Goal: Information Seeking & Learning: Understand process/instructions

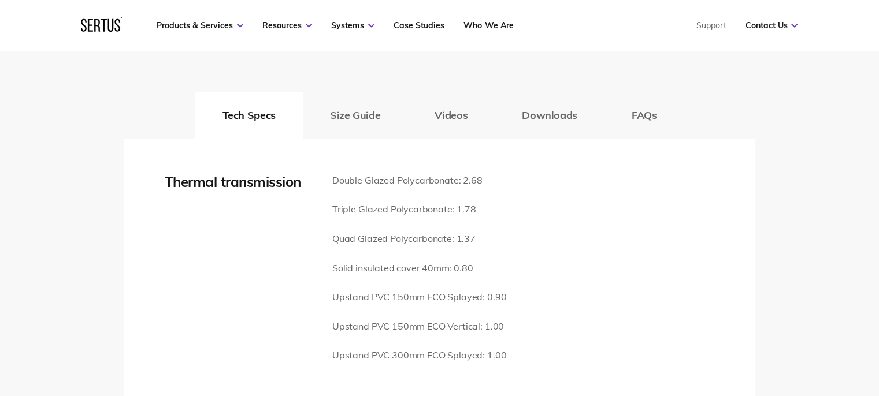
scroll to position [1618, 0]
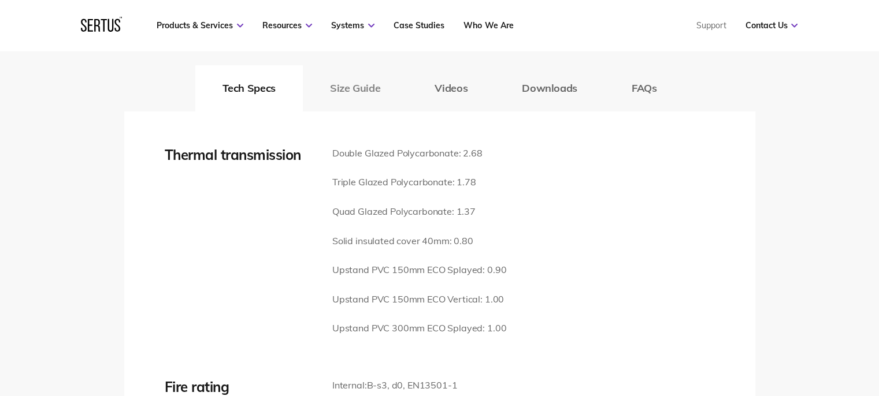
click at [358, 73] on button "Size Guide" at bounding box center [355, 88] width 105 height 46
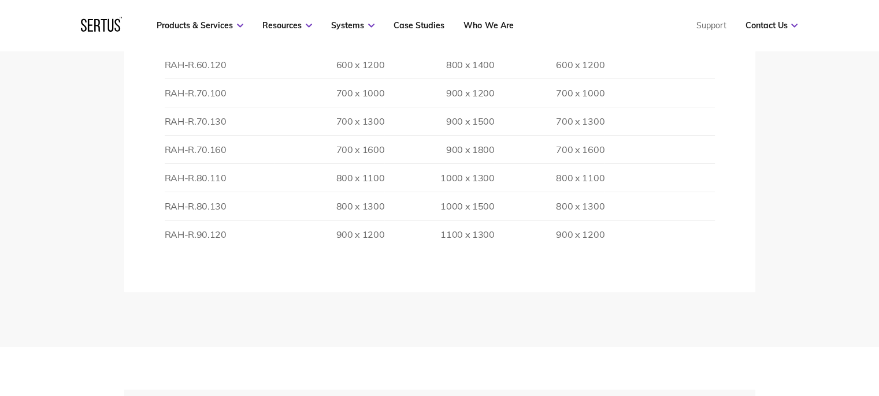
scroll to position [2022, 0]
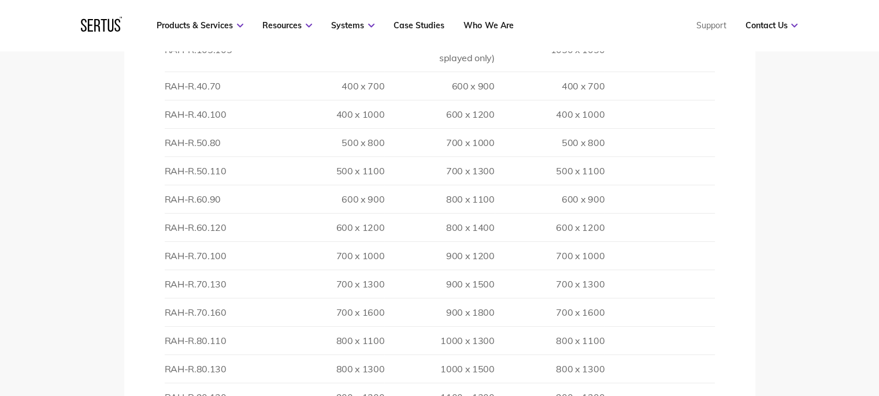
click at [205, 185] on td "RAH-R.60.90" at bounding box center [220, 199] width 110 height 28
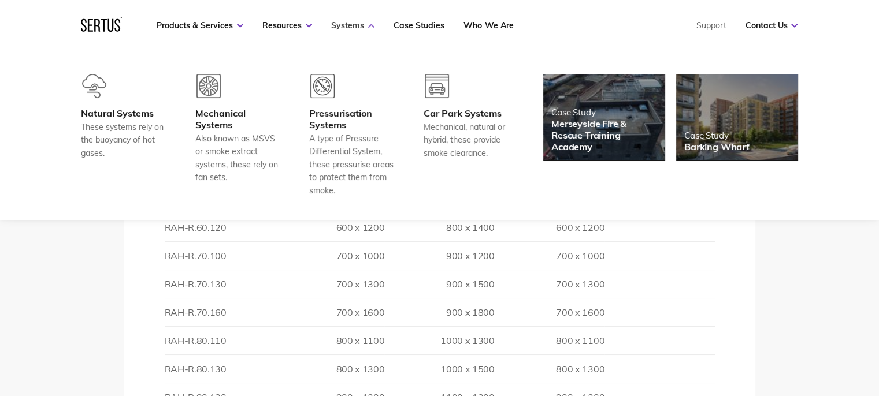
click at [357, 26] on link "Systems" at bounding box center [352, 25] width 43 height 10
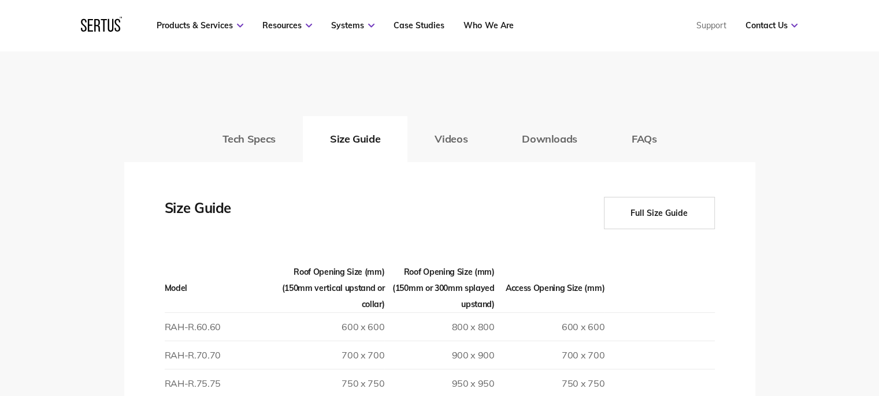
scroll to position [1560, 0]
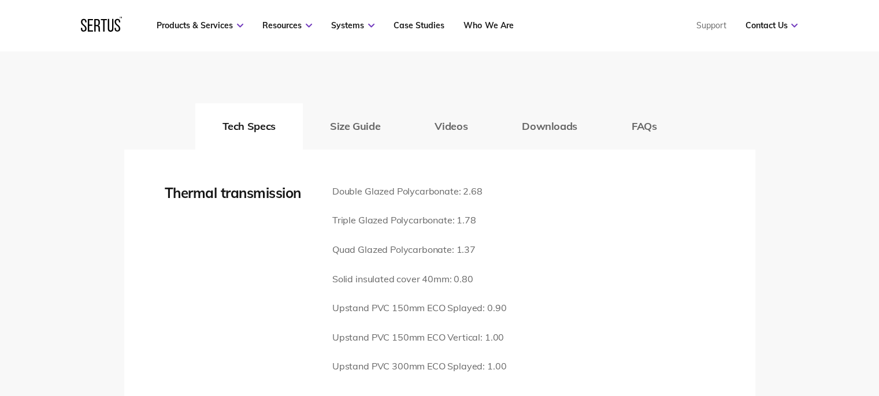
scroll to position [1560, 0]
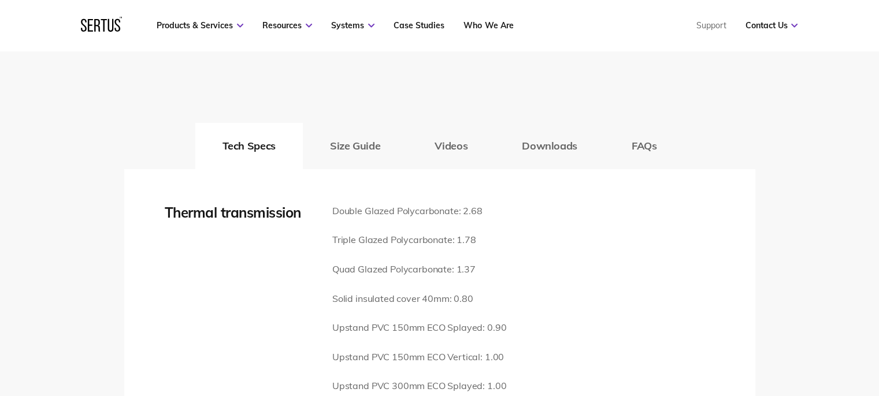
click at [350, 129] on button "Size Guide" at bounding box center [355, 146] width 105 height 46
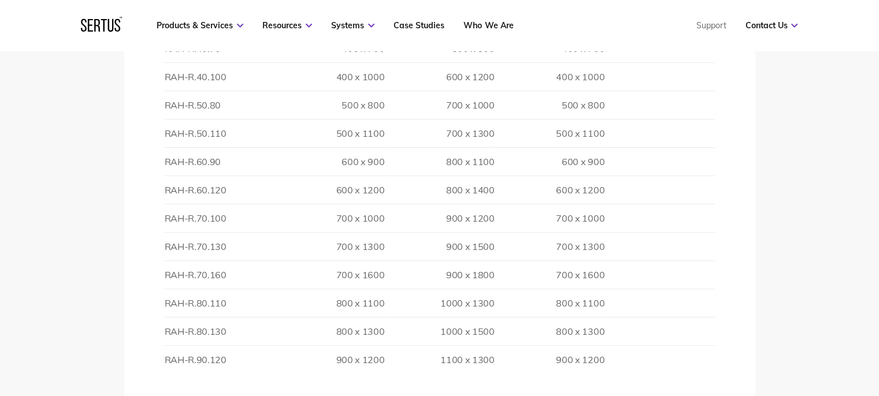
scroll to position [2080, 0]
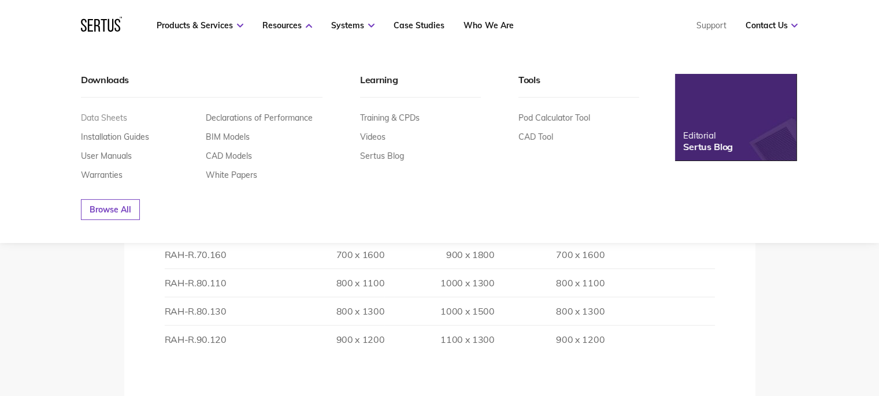
click at [103, 116] on link "Data Sheets" at bounding box center [104, 118] width 46 height 10
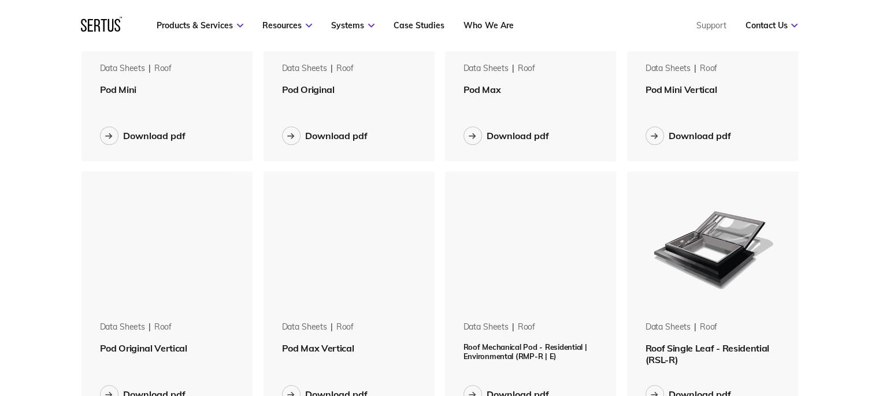
scroll to position [173, 0]
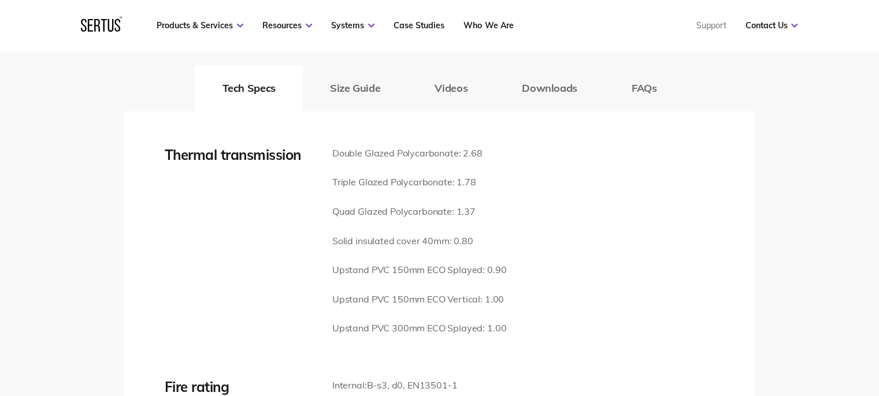
scroll to position [1560, 0]
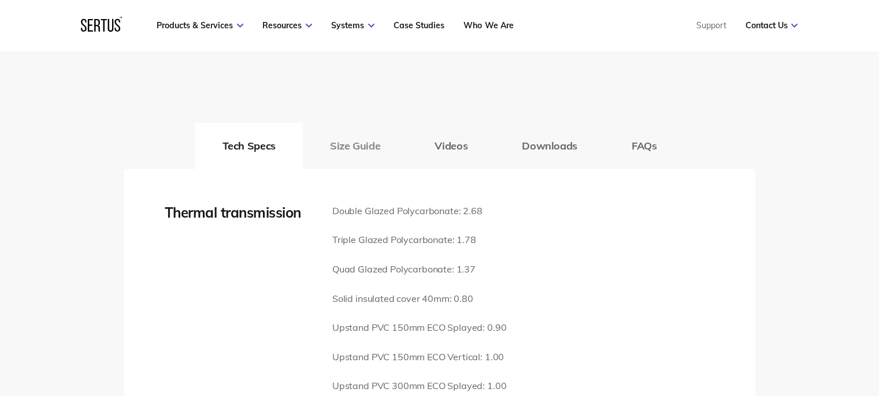
click at [368, 128] on button "Size Guide" at bounding box center [355, 146] width 105 height 46
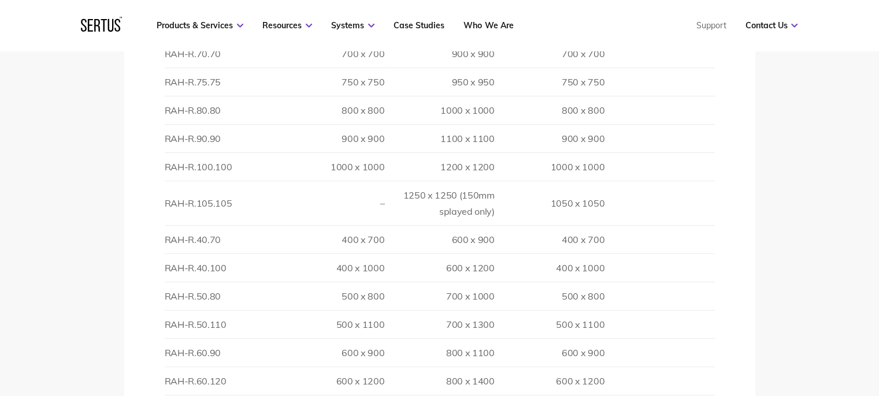
scroll to position [1849, 0]
